Goal: Task Accomplishment & Management: Complete application form

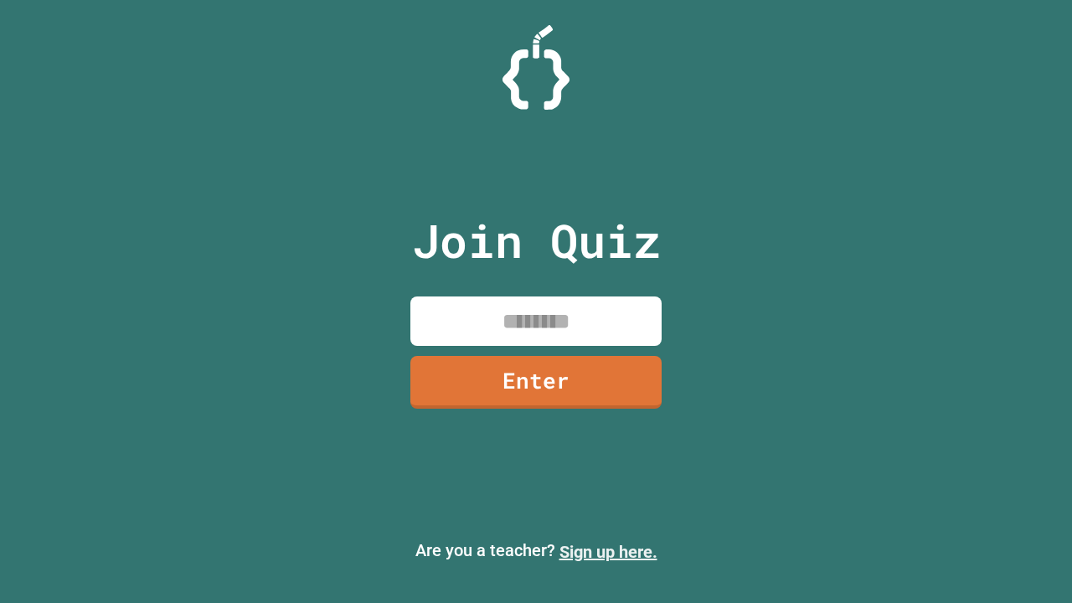
click at [608, 552] on link "Sign up here." at bounding box center [608, 552] width 98 height 20
